Goal: Transaction & Acquisition: Download file/media

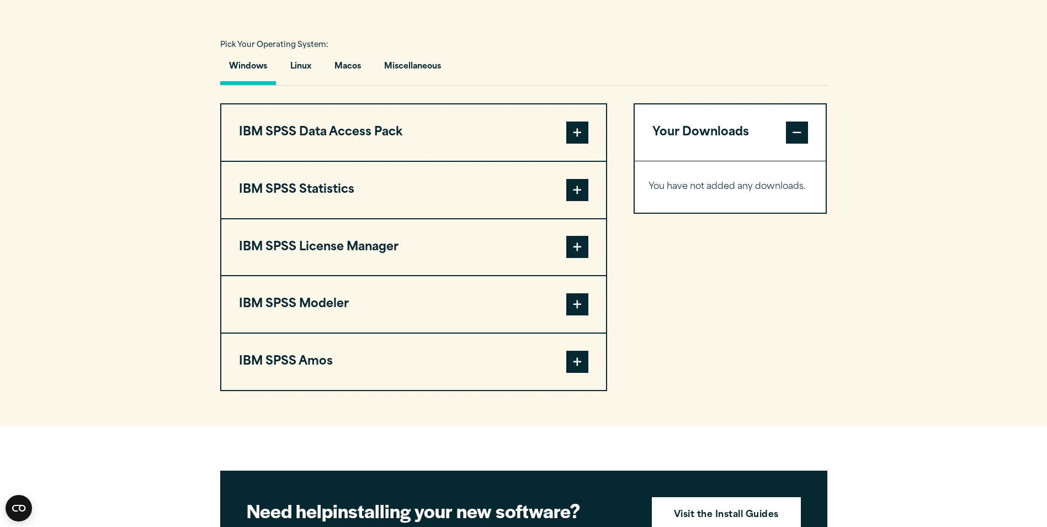
scroll to position [792, 0]
click at [572, 186] on span at bounding box center [578, 189] width 22 height 22
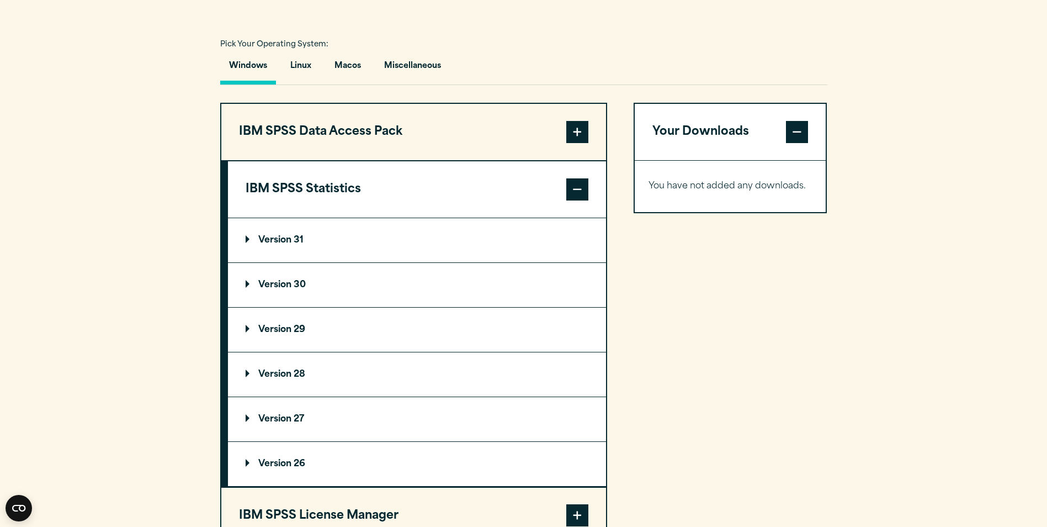
click at [305, 243] on summary "Version 31" at bounding box center [417, 240] width 378 height 44
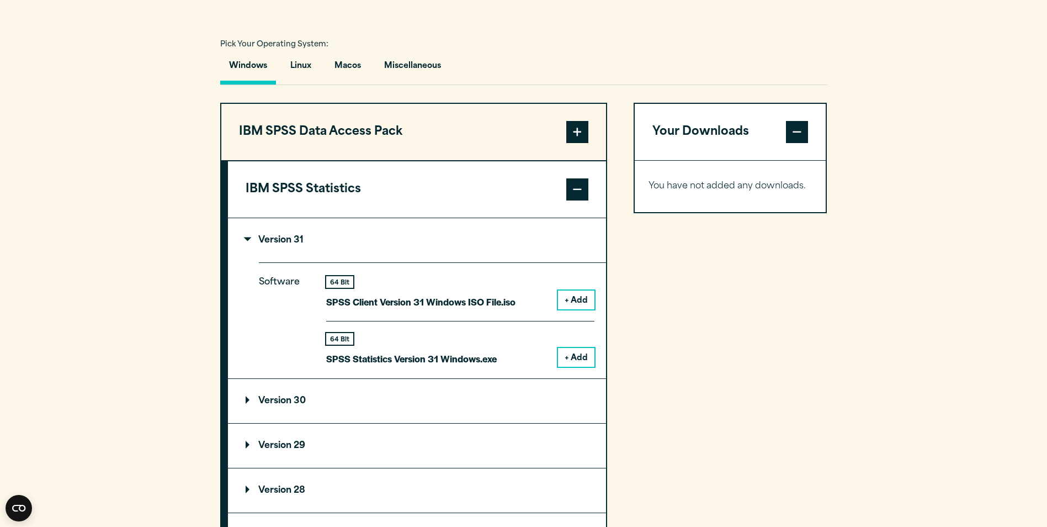
click at [570, 361] on button "+ Add" at bounding box center [576, 357] width 36 height 19
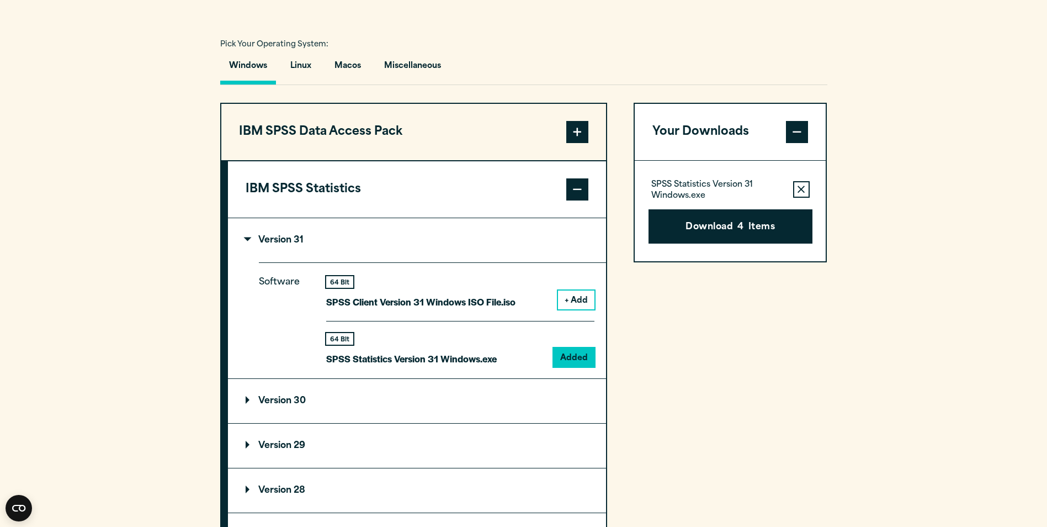
click at [299, 406] on summary "Version 30" at bounding box center [417, 401] width 378 height 44
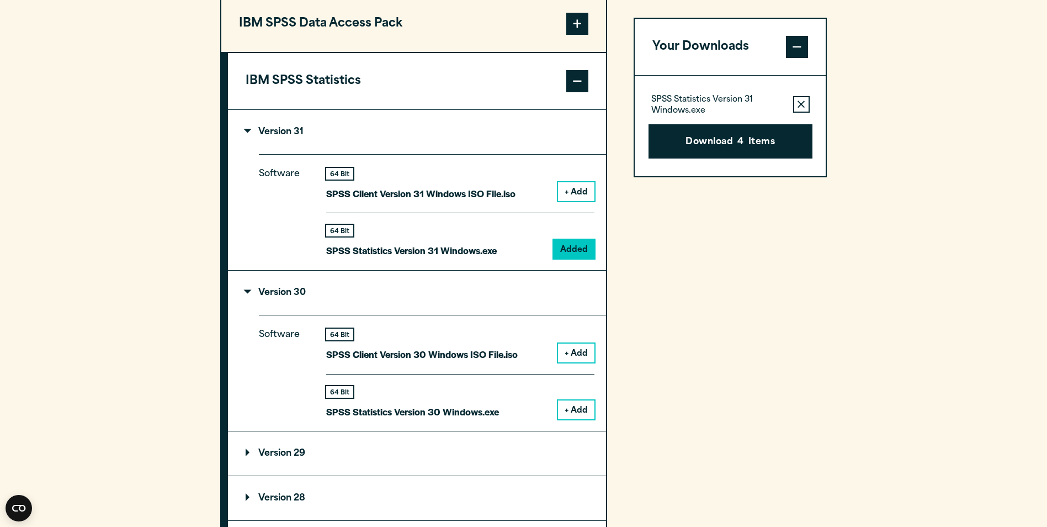
scroll to position [931, 0]
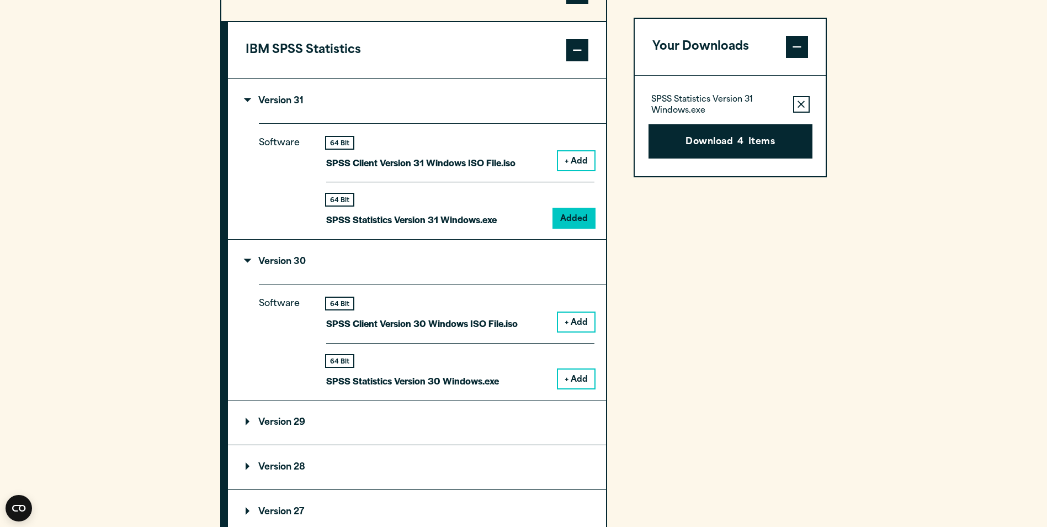
click at [573, 372] on button "+ Add" at bounding box center [576, 378] width 36 height 19
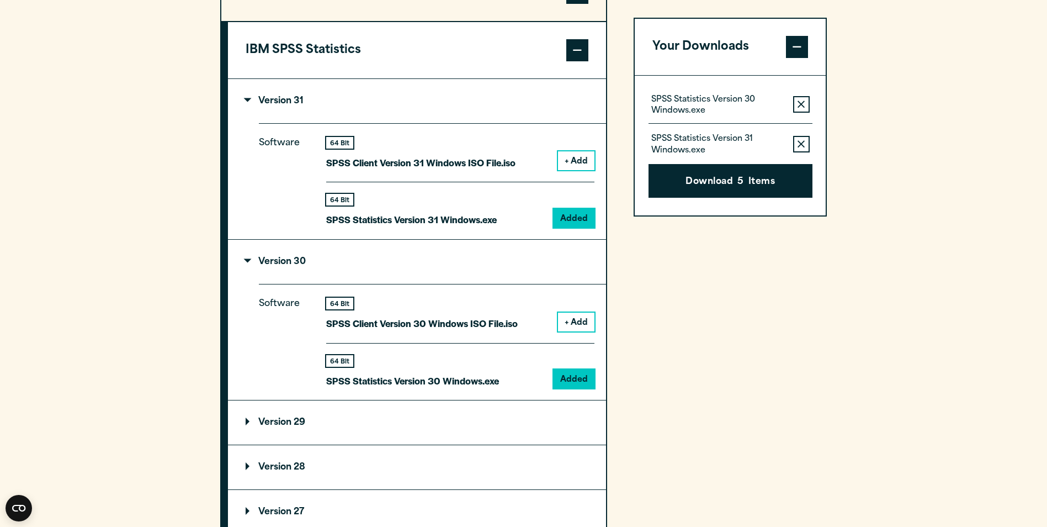
click at [495, 422] on summary "Version 29" at bounding box center [417, 422] width 378 height 44
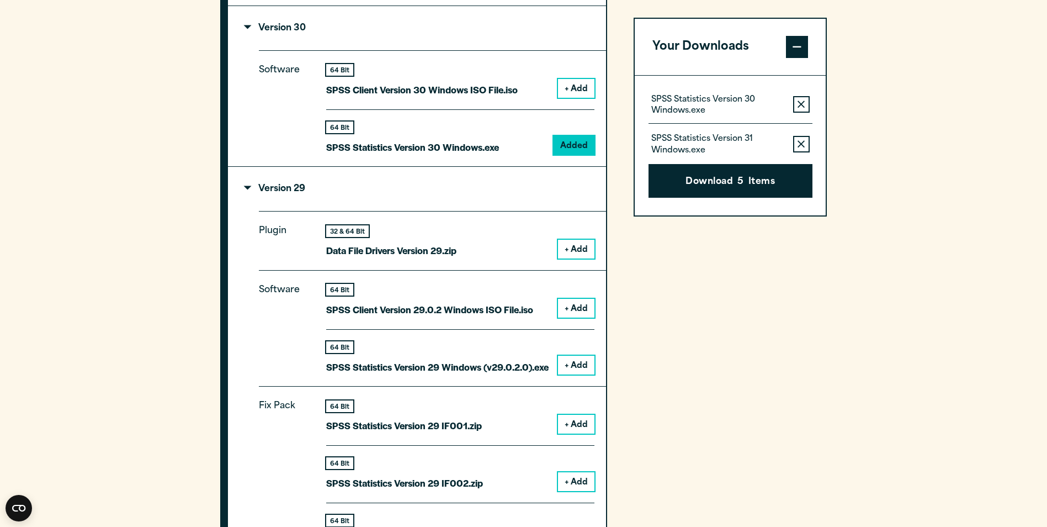
scroll to position [1161, 0]
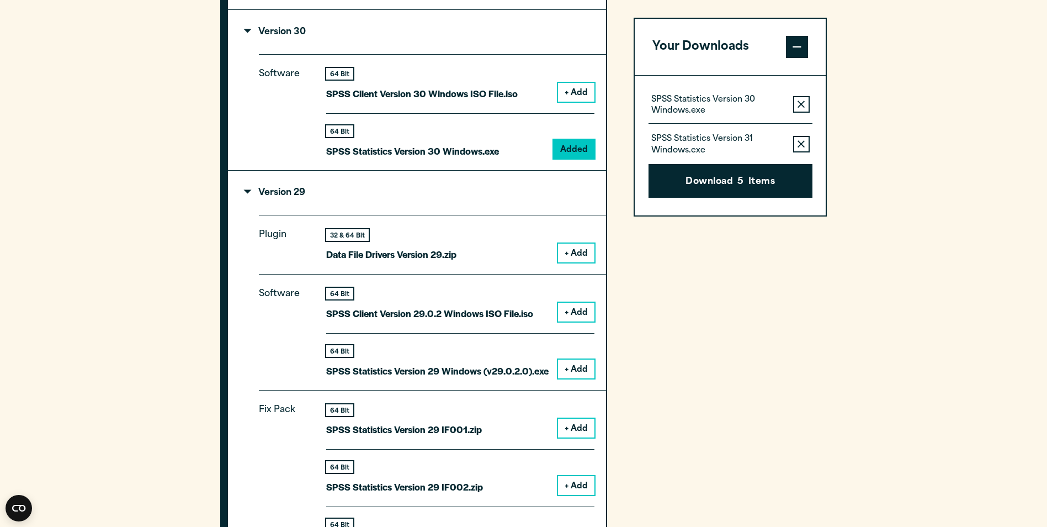
click at [253, 190] on p "Version 29" at bounding box center [276, 192] width 60 height 9
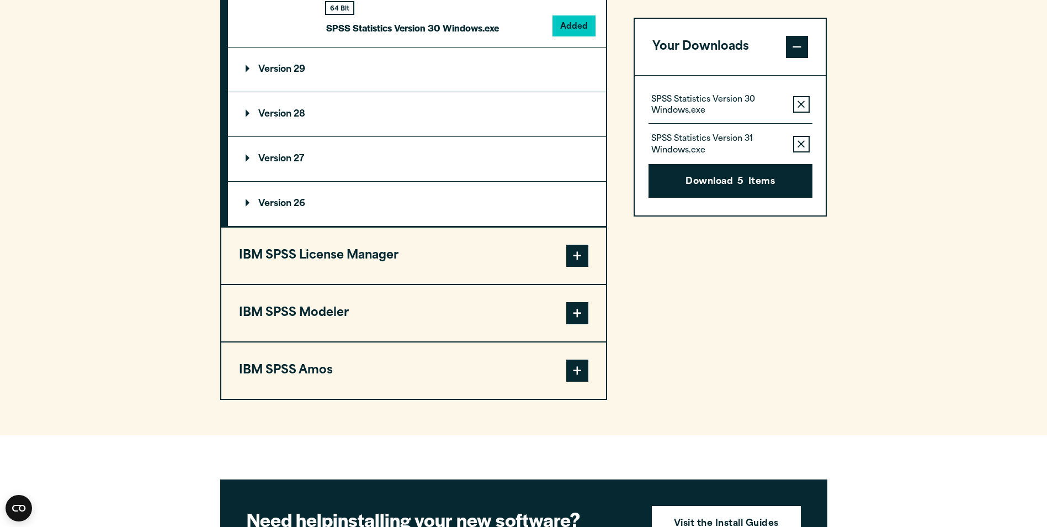
scroll to position [1313, 0]
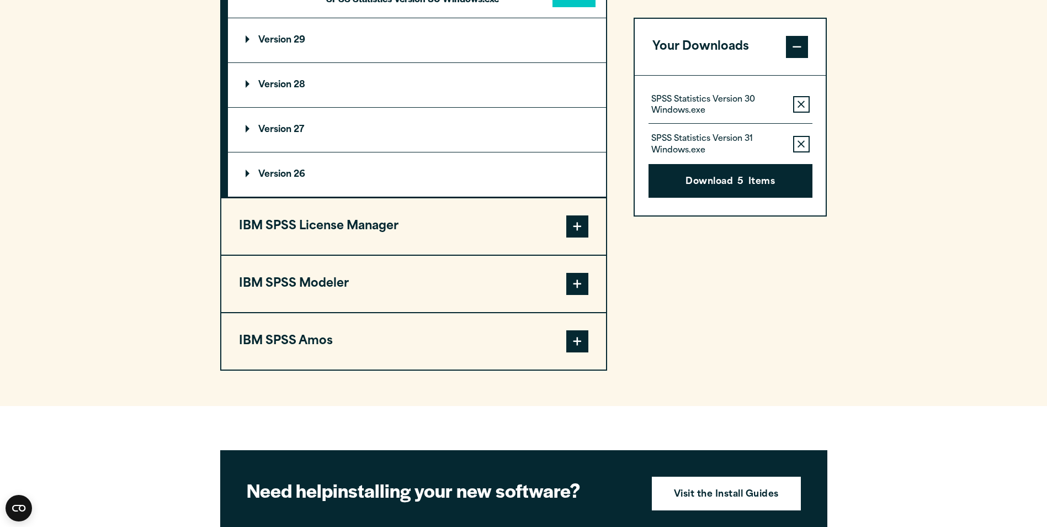
click at [383, 343] on button "IBM SPSS Amos" at bounding box center [413, 341] width 385 height 56
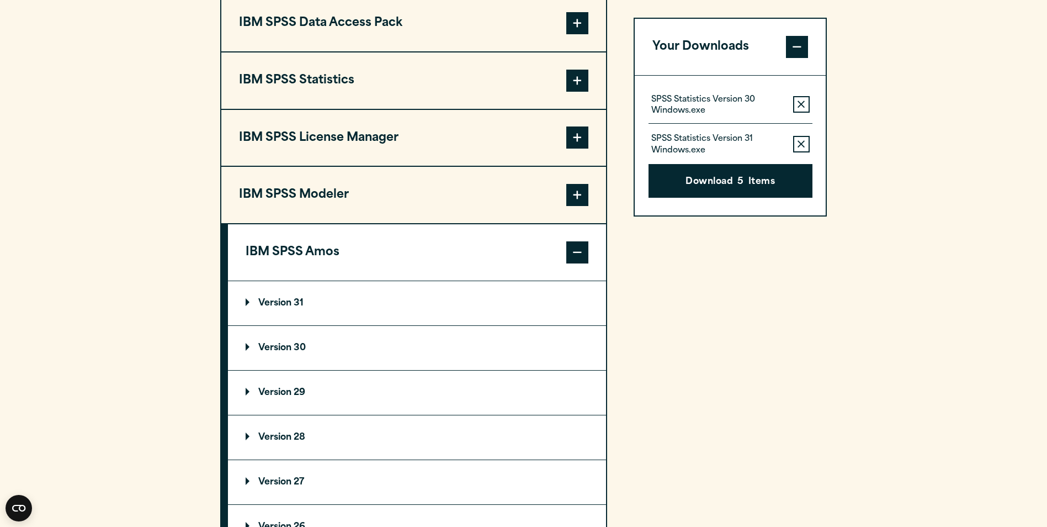
scroll to position [900, 0]
click at [426, 294] on summary "Version 31" at bounding box center [417, 304] width 378 height 44
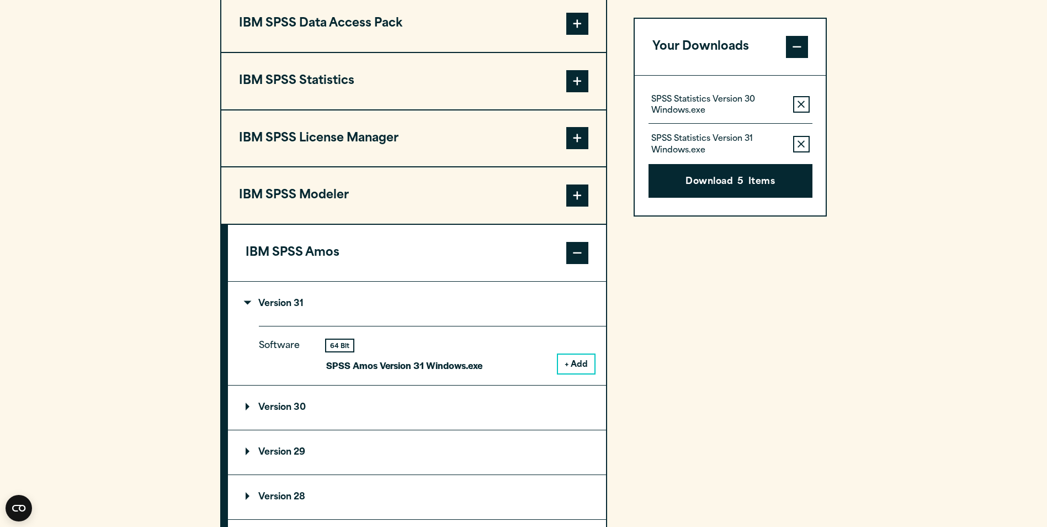
click at [579, 365] on button "+ Add" at bounding box center [576, 363] width 36 height 19
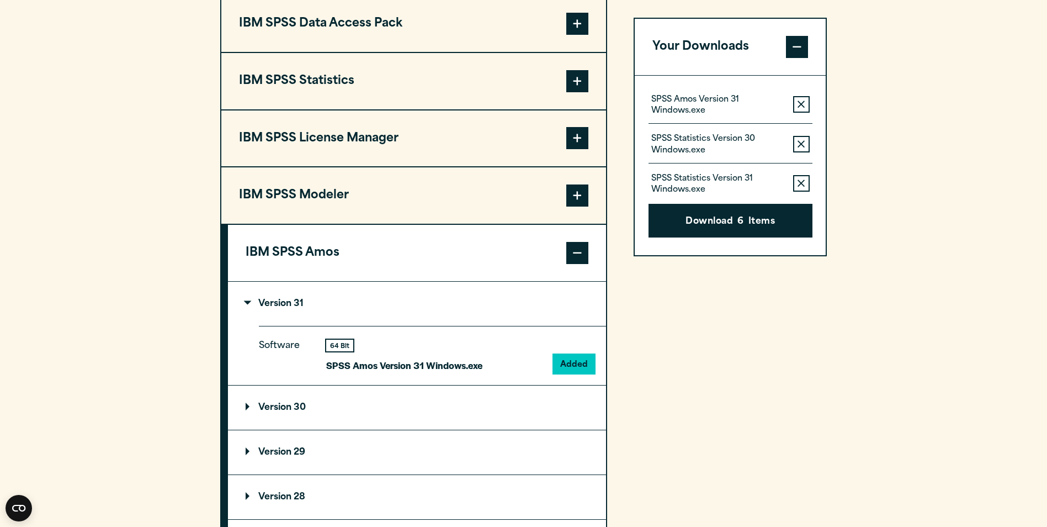
click at [452, 412] on summary "Version 30" at bounding box center [417, 407] width 378 height 44
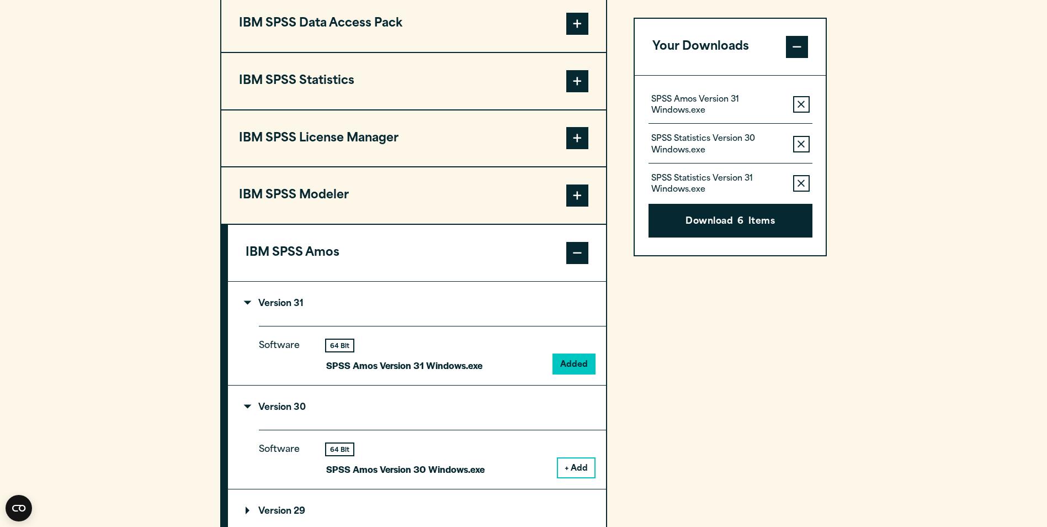
click at [578, 463] on button "+ Add" at bounding box center [576, 467] width 36 height 19
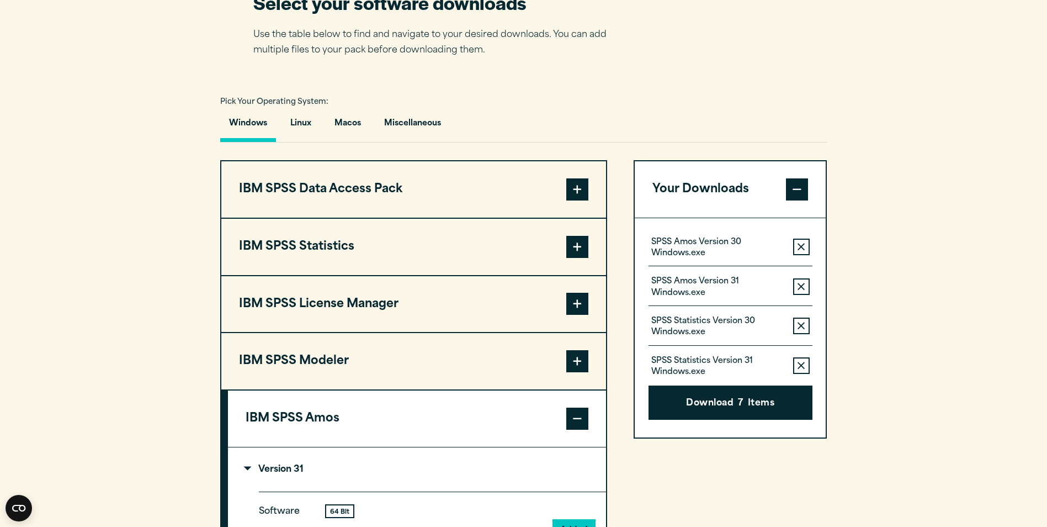
scroll to position [735, 0]
click at [436, 119] on button "Miscellaneous" at bounding box center [412, 125] width 75 height 31
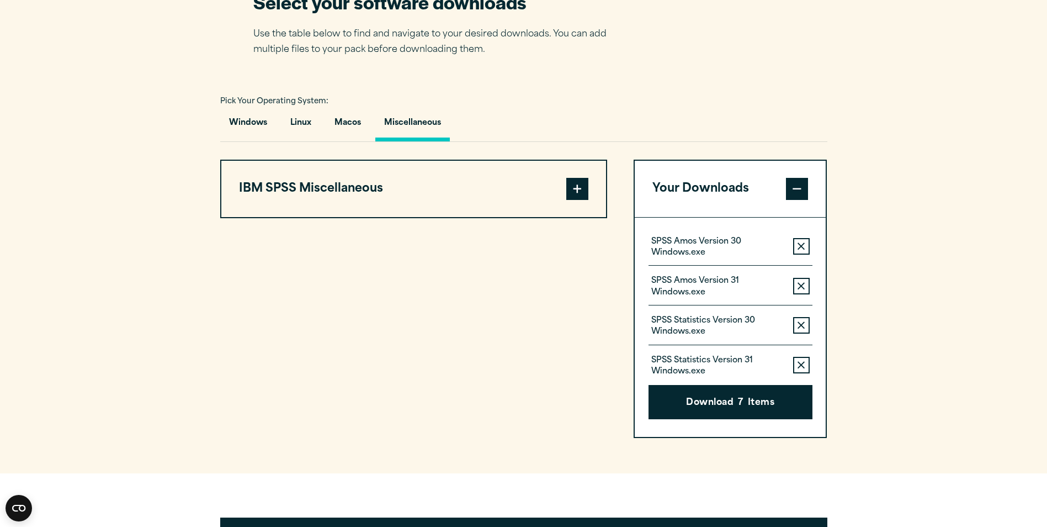
click at [433, 160] on div "IBM SPSS Miscellaneous Version Miscellaneous Miscellaneous" at bounding box center [413, 189] width 387 height 59
click at [432, 179] on button "IBM SPSS Miscellaneous" at bounding box center [413, 189] width 385 height 56
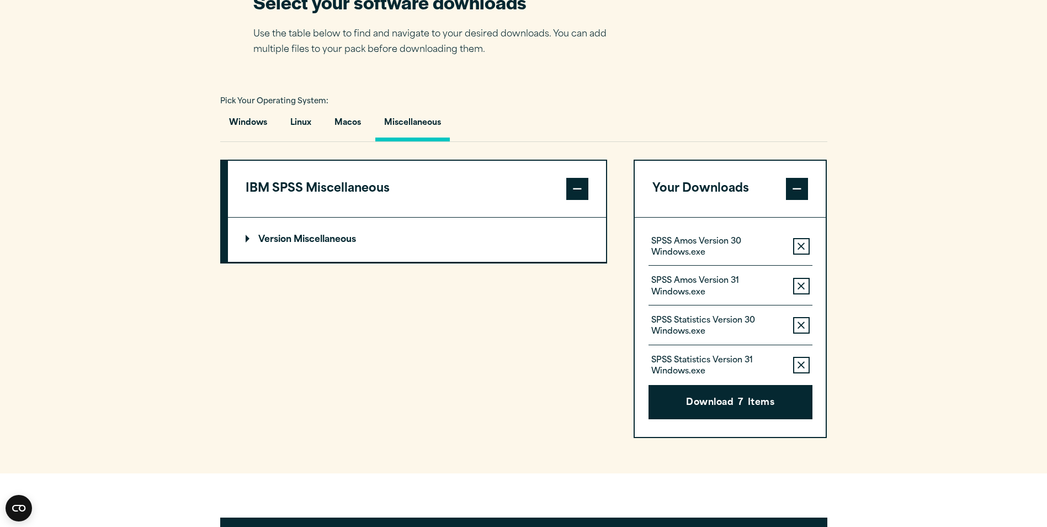
click at [458, 246] on summary "Version Miscellaneous" at bounding box center [417, 240] width 378 height 44
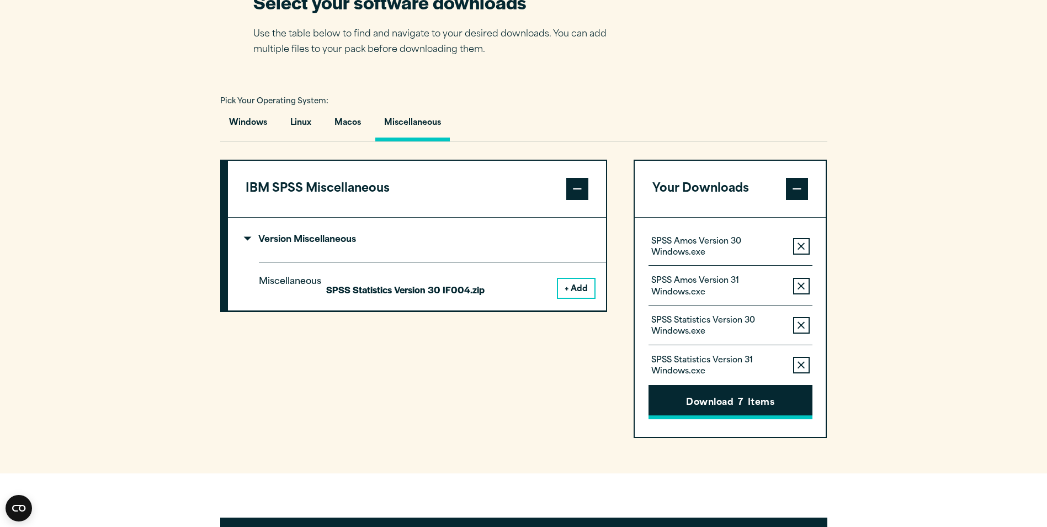
click at [745, 408] on button "Download 7 Items" at bounding box center [731, 402] width 164 height 34
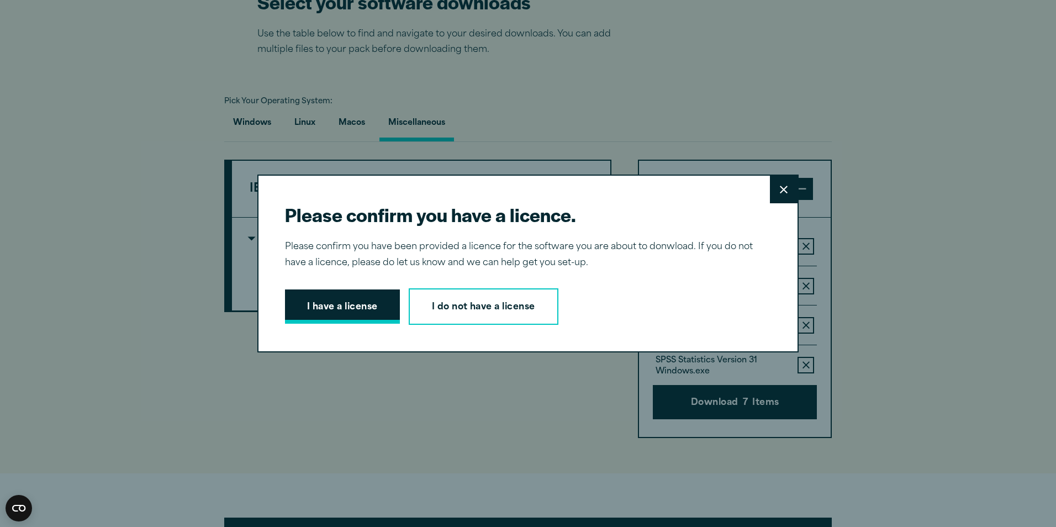
click at [357, 304] on button "I have a license" at bounding box center [342, 306] width 115 height 34
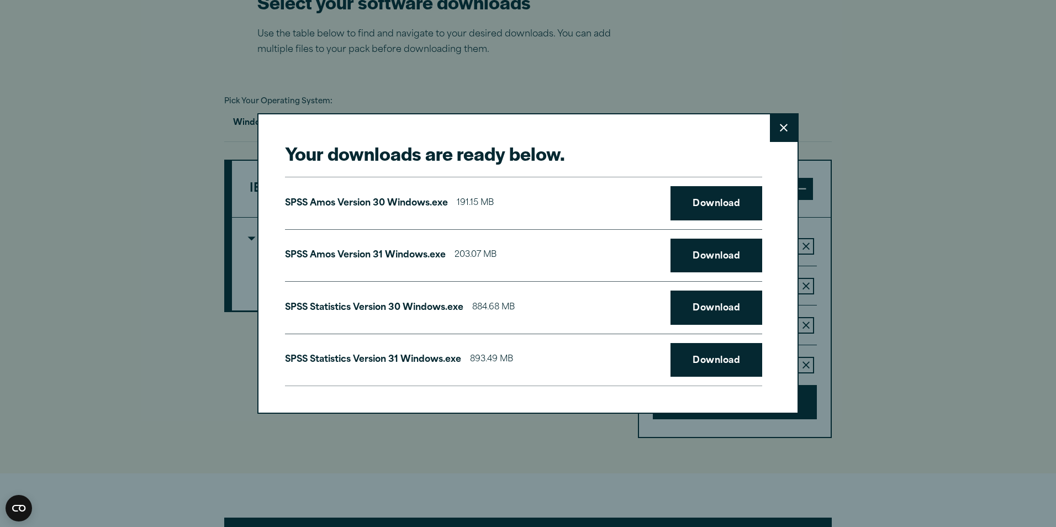
click at [780, 125] on icon at bounding box center [784, 128] width 8 height 8
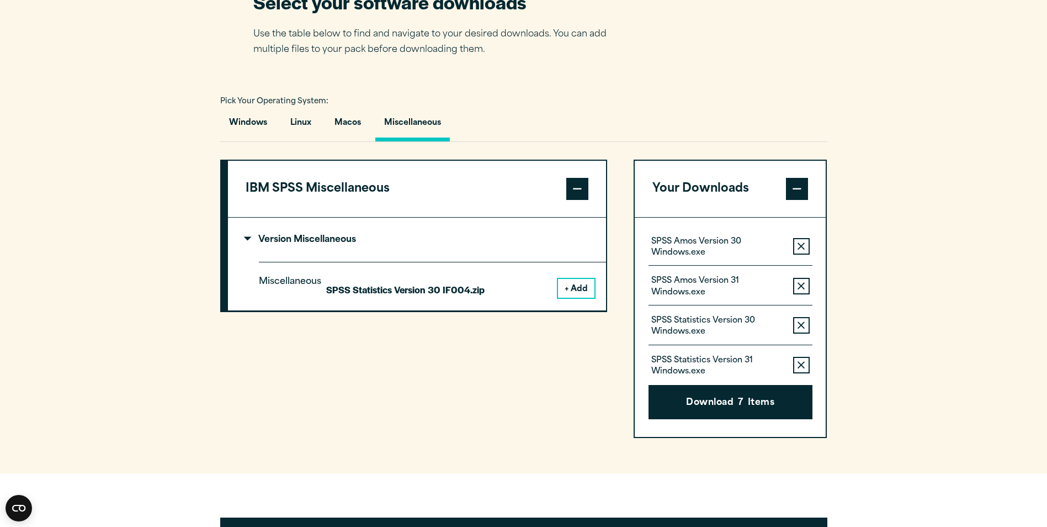
click at [605, 504] on article "Software Downloads Welcome to our IBM SPSS Customer Downloads Portal Welcome to…" at bounding box center [523, 218] width 1047 height 1737
